Goal: Navigation & Orientation: Go to known website

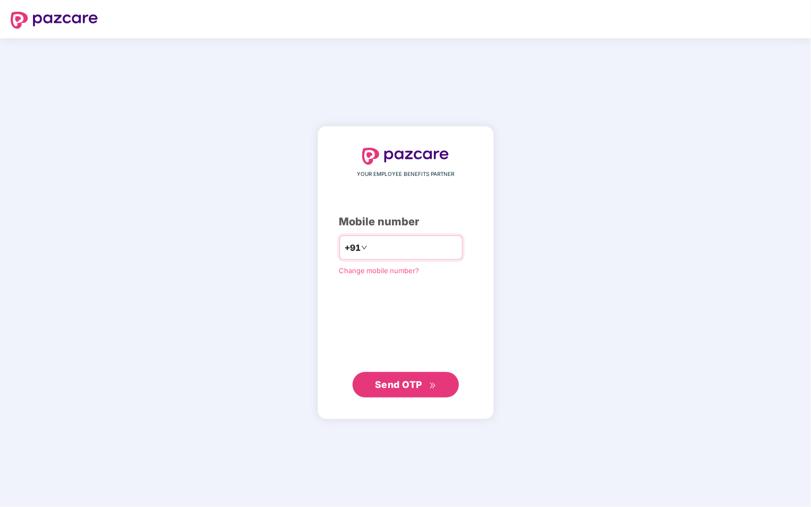
type input "**********"
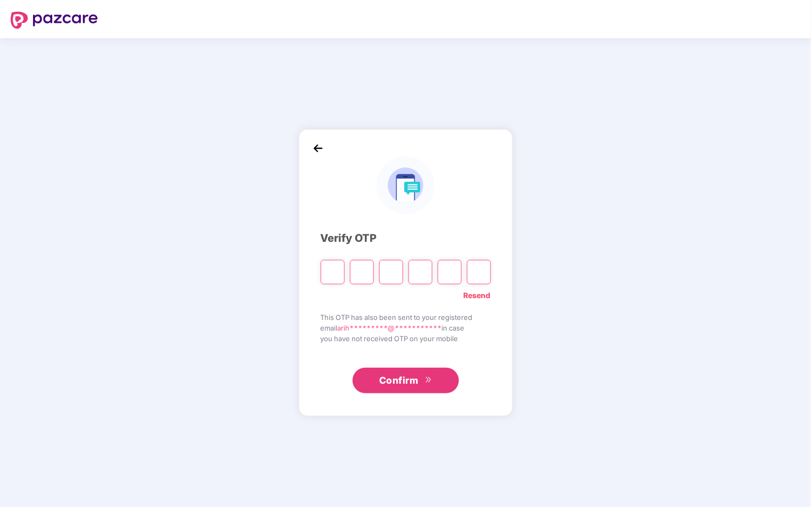
type input "*"
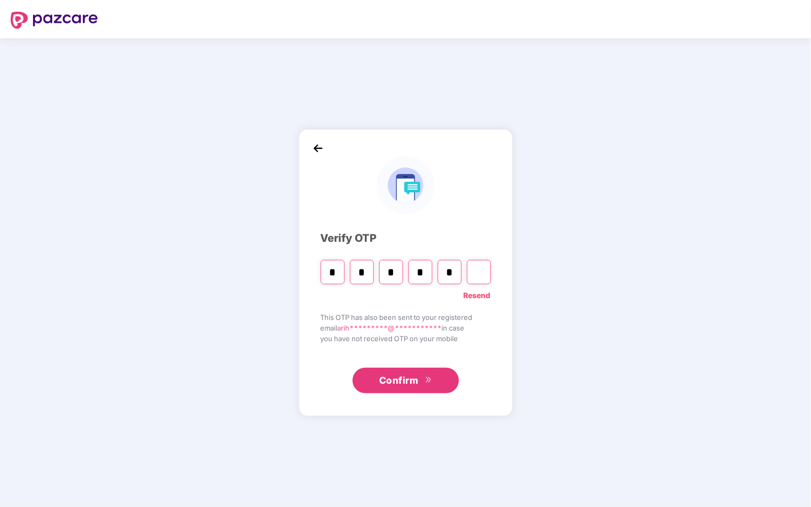
type input "*"
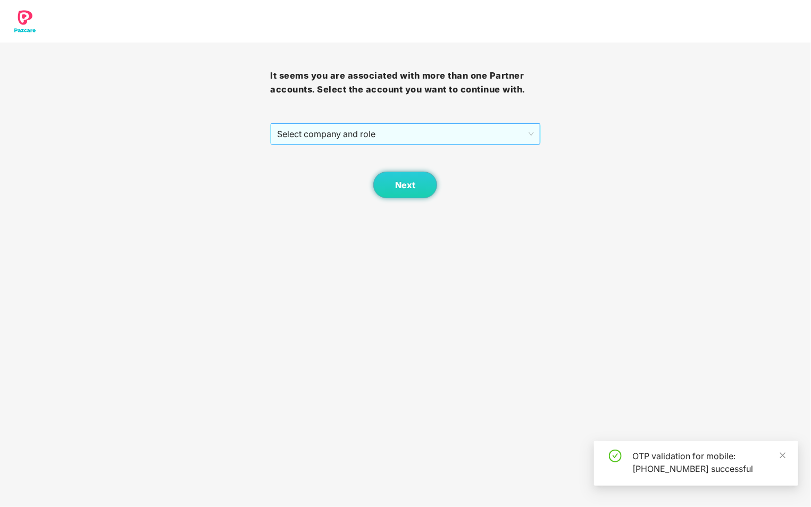
click at [533, 133] on span "Select company and role" at bounding box center [405, 134] width 256 height 20
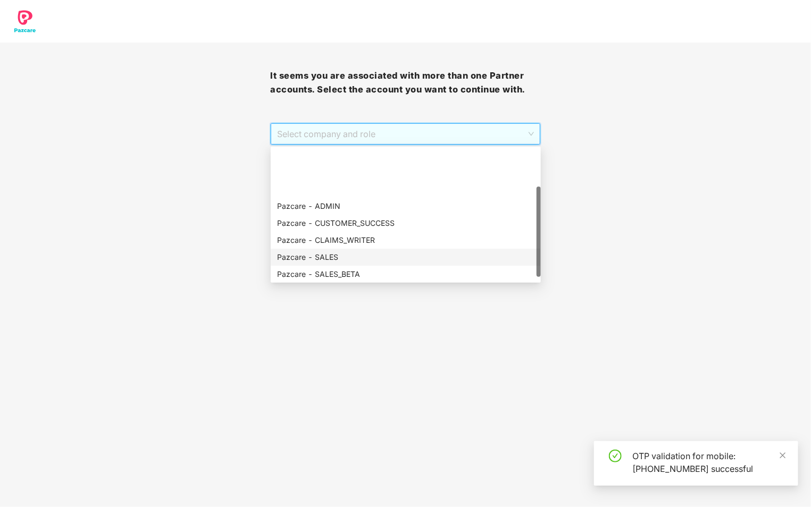
scroll to position [68, 0]
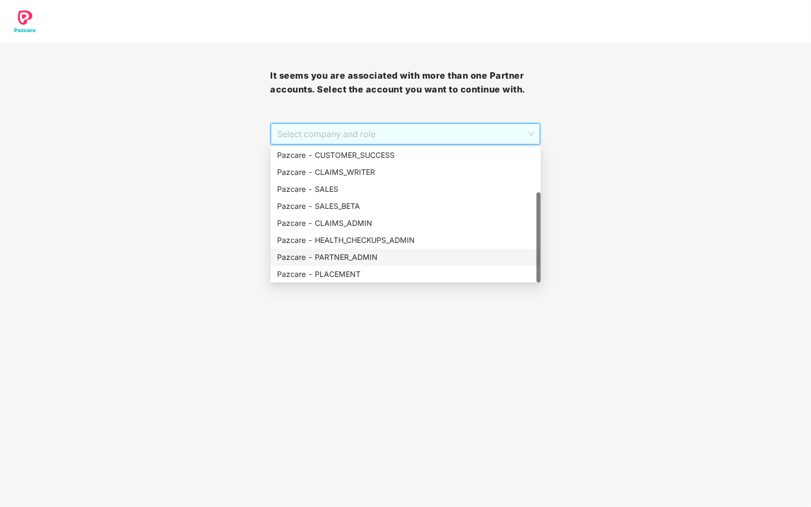
click at [392, 258] on div "Pazcare - PARTNER_ADMIN" at bounding box center [405, 257] width 257 height 12
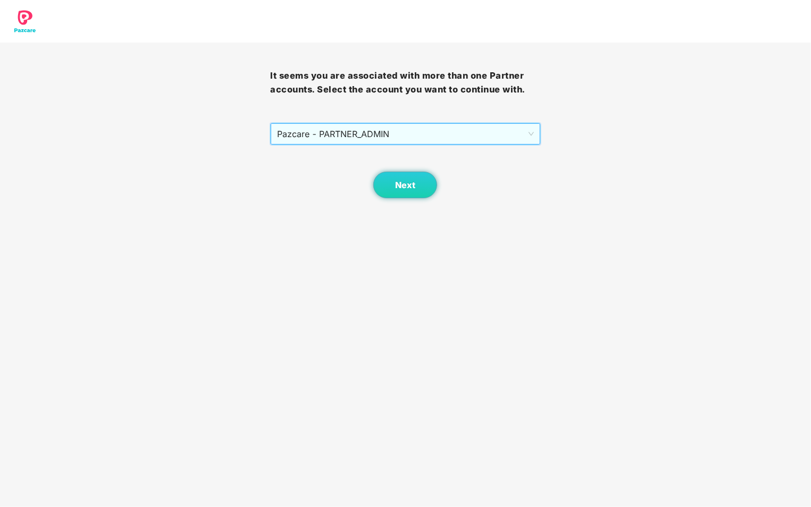
click at [408, 168] on div "Next" at bounding box center [405, 171] width 270 height 53
click at [409, 179] on button "Next" at bounding box center [405, 185] width 64 height 27
